Goal: Task Accomplishment & Management: Use online tool/utility

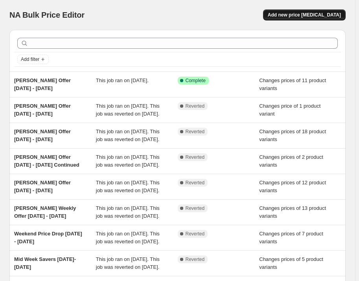
click at [311, 14] on span "Add new price change job" at bounding box center [303, 15] width 73 height 6
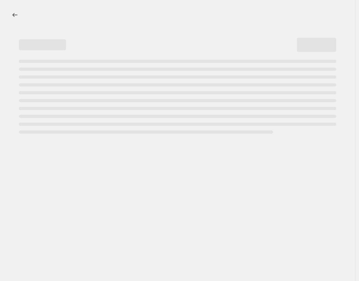
select select "percentage"
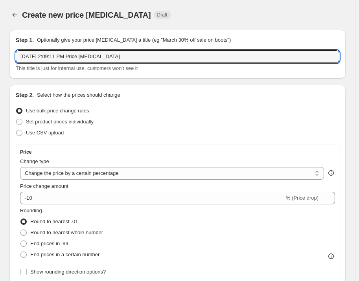
drag, startPoint x: 132, startPoint y: 57, endPoint x: -12, endPoint y: 60, distance: 144.6
click at [0, 60] on html "Home Settings Plans Skip to content Create new price change job. This page is r…" at bounding box center [179, 140] width 359 height 281
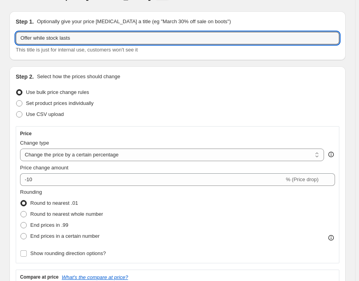
scroll to position [35, 0]
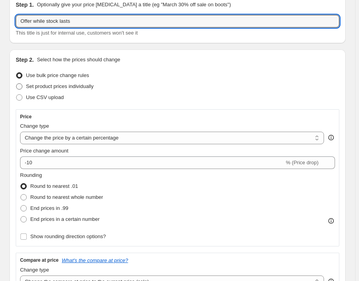
type input "Offer while stock lasts"
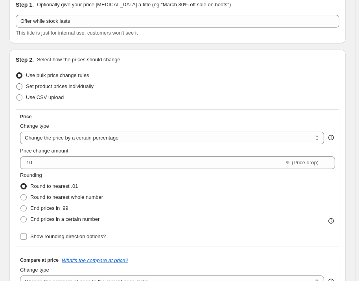
click at [71, 85] on span "Set product prices individually" at bounding box center [60, 86] width 68 height 6
click at [16, 84] on input "Set product prices individually" at bounding box center [16, 83] width 0 height 0
radio input "true"
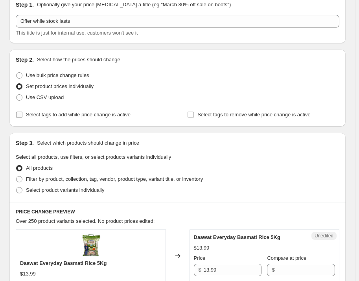
click at [78, 113] on span "Select tags to add while price change is active" at bounding box center [78, 115] width 104 height 6
click at [22, 113] on input "Select tags to add while price change is active" at bounding box center [19, 115] width 6 height 6
checkbox input "true"
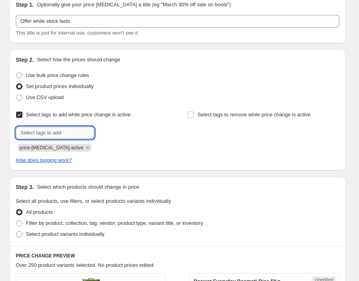
click at [66, 131] on input "text" at bounding box center [55, 132] width 79 height 13
type input "Offer"
click at [141, 156] on div "How does tagging work?" at bounding box center [177, 160] width 323 height 8
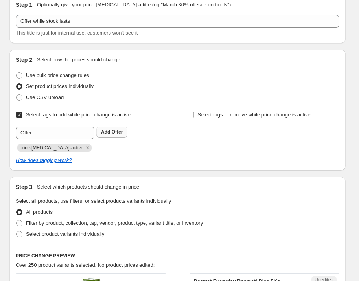
click at [121, 131] on span "Offer" at bounding box center [117, 131] width 11 height 5
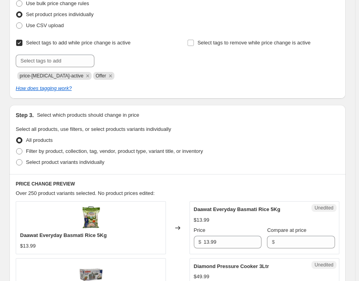
scroll to position [107, 0]
click at [55, 162] on span "Select product variants individually" at bounding box center [65, 162] width 78 height 6
click at [16, 160] on input "Select product variants individually" at bounding box center [16, 159] width 0 height 0
radio input "true"
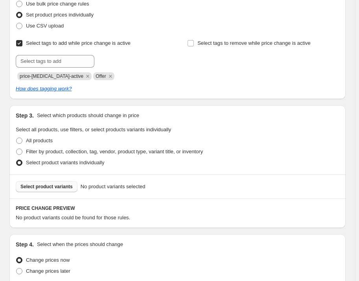
click at [62, 185] on span "Select product variants" at bounding box center [46, 186] width 52 height 6
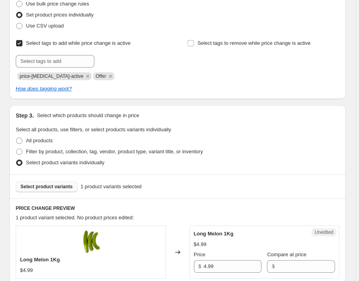
click at [65, 184] on span "Select product variants" at bounding box center [46, 186] width 52 height 6
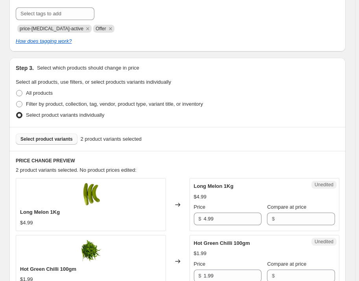
scroll to position [214, 0]
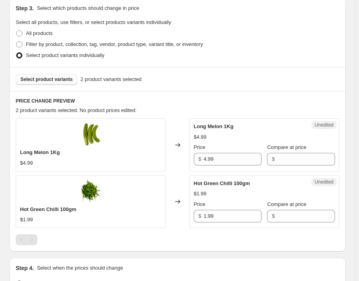
click at [48, 81] on span "Select product variants" at bounding box center [46, 79] width 52 height 6
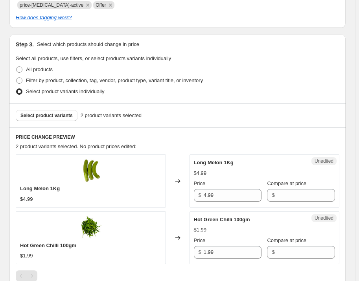
scroll to position [0, 0]
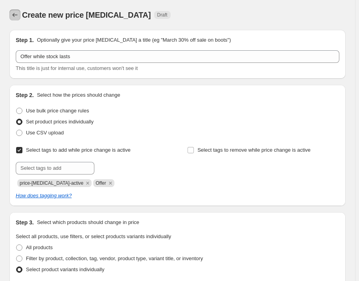
click at [11, 14] on icon "Price change jobs" at bounding box center [15, 15] width 8 height 8
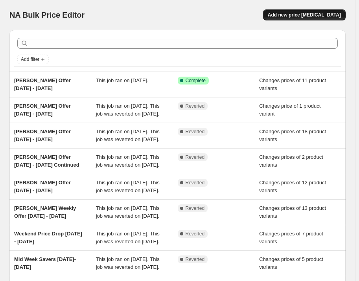
click at [300, 13] on span "Add new price change job" at bounding box center [303, 15] width 73 height 6
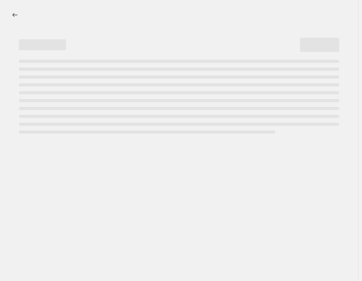
select select "percentage"
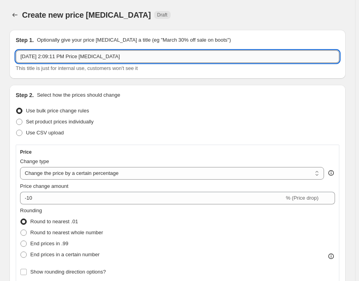
click at [140, 55] on input "Sep 3, 2025, 2:09:11 PM Price change job" at bounding box center [177, 56] width 323 height 13
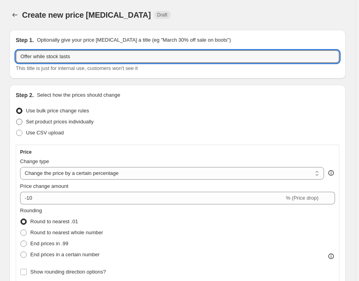
type input "Offer while stock lasts"
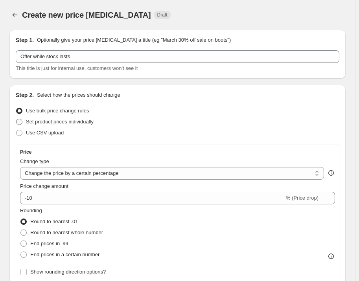
click at [65, 121] on span "Set product prices individually" at bounding box center [60, 122] width 68 height 6
click at [16, 119] on input "Set product prices individually" at bounding box center [16, 119] width 0 height 0
radio input "true"
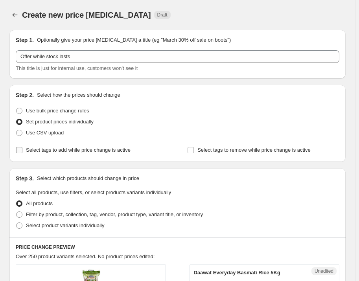
click at [79, 148] on span "Select tags to add while price change is active" at bounding box center [78, 150] width 104 height 6
click at [22, 148] on input "Select tags to add while price change is active" at bounding box center [19, 150] width 6 height 6
checkbox input "true"
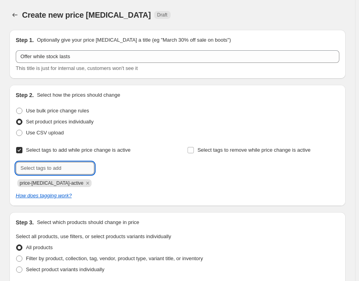
click at [71, 168] on input "text" at bounding box center [55, 168] width 79 height 13
type input "o"
type input "Offer"
drag, startPoint x: 48, startPoint y: 166, endPoint x: 20, endPoint y: 166, distance: 28.7
click at [20, 166] on input "Offer" at bounding box center [55, 168] width 79 height 13
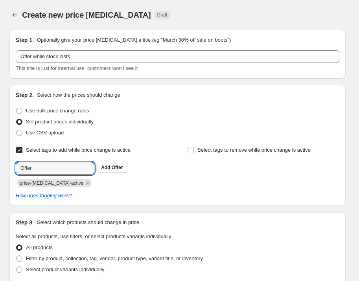
type input "Offer"
click at [118, 165] on span "Offer" at bounding box center [117, 167] width 11 height 5
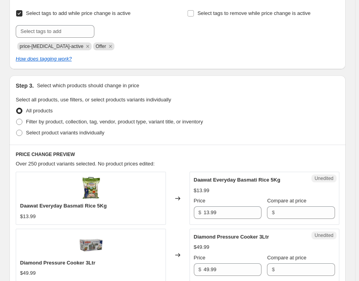
scroll to position [178, 0]
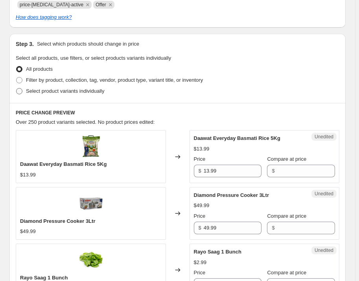
click at [90, 88] on span "Select product variants individually" at bounding box center [65, 91] width 78 height 6
click at [16, 88] on input "Select product variants individually" at bounding box center [16, 88] width 0 height 0
radio input "true"
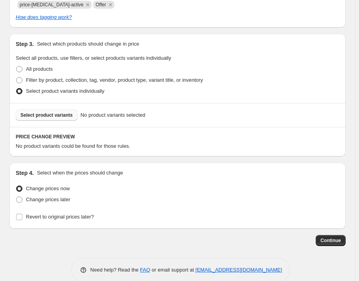
click at [62, 115] on span "Select product variants" at bounding box center [46, 115] width 52 height 6
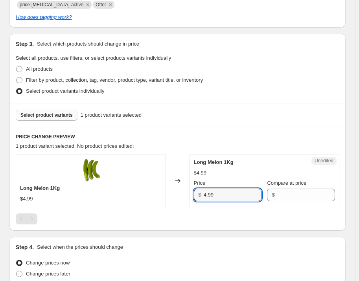
drag, startPoint x: 222, startPoint y: 198, endPoint x: 181, endPoint y: 193, distance: 40.7
click at [181, 193] on div "Long Melon 1Kg $4.99 Changed to Unedited Long Melon 1Kg $4.99 Price $ 4.99 Comp…" at bounding box center [177, 180] width 323 height 53
drag, startPoint x: 307, startPoint y: 192, endPoint x: 294, endPoint y: 190, distance: 13.1
click at [307, 192] on input "Compare at price" at bounding box center [306, 195] width 58 height 13
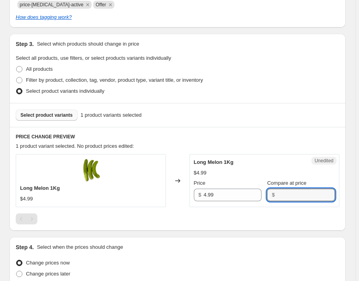
paste input "4.99"
type input "4.99"
click at [242, 194] on input "4.99" at bounding box center [232, 195] width 58 height 13
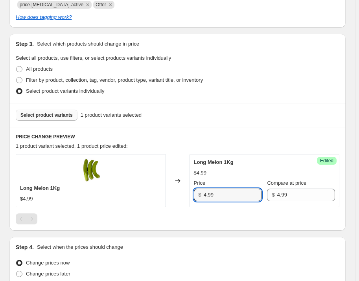
drag, startPoint x: 242, startPoint y: 194, endPoint x: 198, endPoint y: 192, distance: 44.0
click at [198, 192] on div "$ 4.99" at bounding box center [228, 195] width 68 height 13
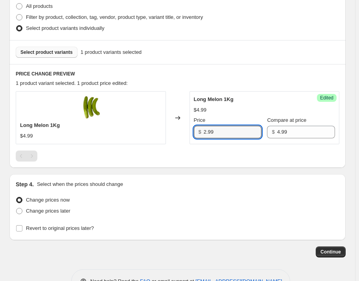
scroll to position [250, 0]
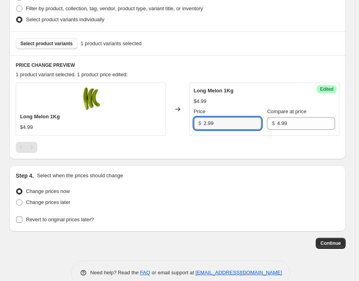
type input "2.99"
click at [93, 220] on span "Revert to original prices later?" at bounding box center [60, 219] width 68 height 6
click at [22, 220] on input "Revert to original prices later?" at bounding box center [19, 219] width 6 height 6
checkbox input "true"
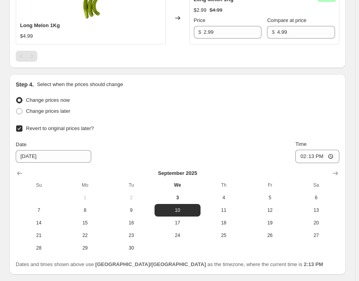
scroll to position [357, 0]
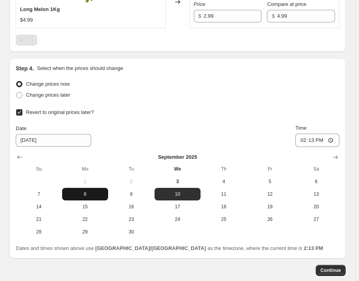
click at [82, 191] on span "8" at bounding box center [85, 194] width 40 height 6
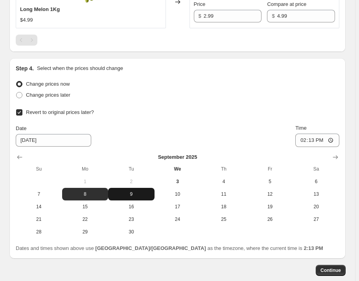
click at [124, 192] on span "9" at bounding box center [131, 194] width 40 height 6
type input "9/9/2025"
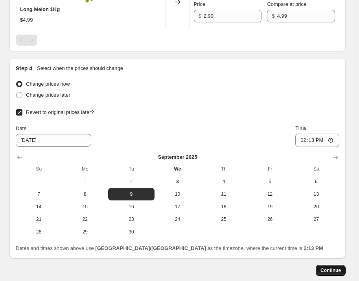
click at [335, 270] on span "Continue" at bounding box center [330, 270] width 20 height 6
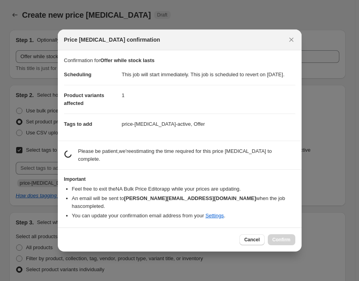
scroll to position [0, 0]
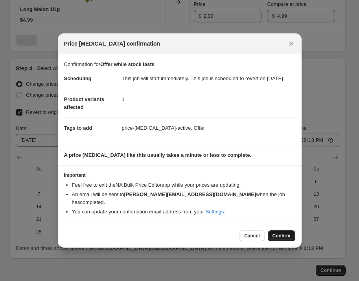
click at [277, 235] on span "Confirm" at bounding box center [281, 236] width 18 height 6
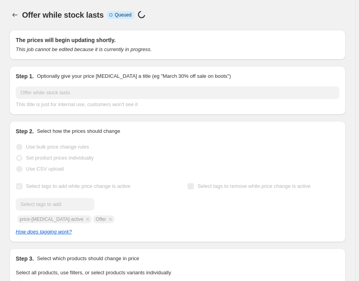
scroll to position [357, 0]
